Goal: Information Seeking & Learning: Learn about a topic

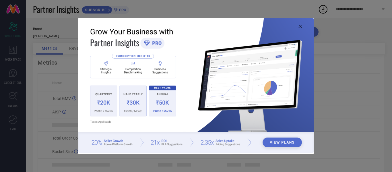
click at [300, 24] on img at bounding box center [195, 85] width 235 height 135
click at [300, 27] on icon at bounding box center [300, 26] width 3 height 3
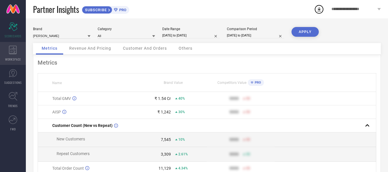
click at [3, 49] on div "WORKSPACE" at bounding box center [13, 53] width 26 height 23
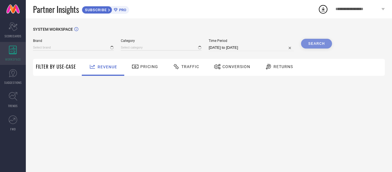
type input "[PERSON_NAME]"
type input "All"
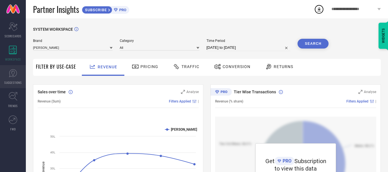
click at [17, 69] on icon at bounding box center [13, 73] width 9 height 9
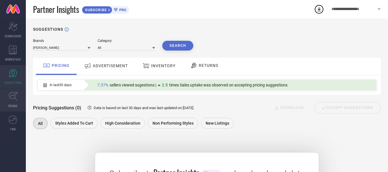
click at [18, 90] on link "TRENDS" at bounding box center [13, 99] width 26 height 23
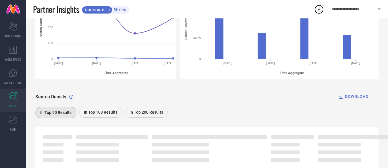
scroll to position [141, 0]
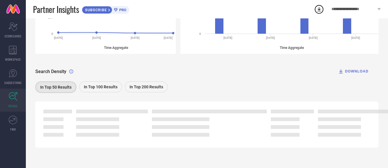
click at [40, 87] on span "In Top 50 Results" at bounding box center [55, 87] width 31 height 5
click at [103, 91] on div "In Top 100 Results" at bounding box center [100, 86] width 43 height 11
click at [54, 81] on div "In Top 50 Results" at bounding box center [55, 86] width 40 height 11
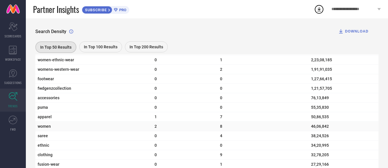
scroll to position [227, 0]
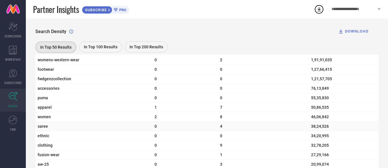
click at [45, 127] on span "saree" at bounding box center [94, 126] width 112 height 5
drag, startPoint x: 45, startPoint y: 127, endPoint x: 340, endPoint y: 134, distance: 295.8
click at [340, 131] on tr "saree 0 4 38,24,526" at bounding box center [206, 125] width 343 height 9
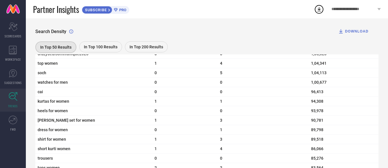
scroll to position [1031, 0]
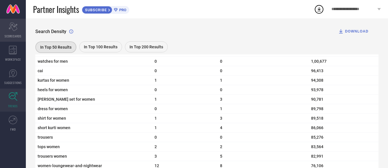
click at [14, 28] on icon "Scorecard" at bounding box center [13, 26] width 9 height 9
